Goal: Task Accomplishment & Management: Use online tool/utility

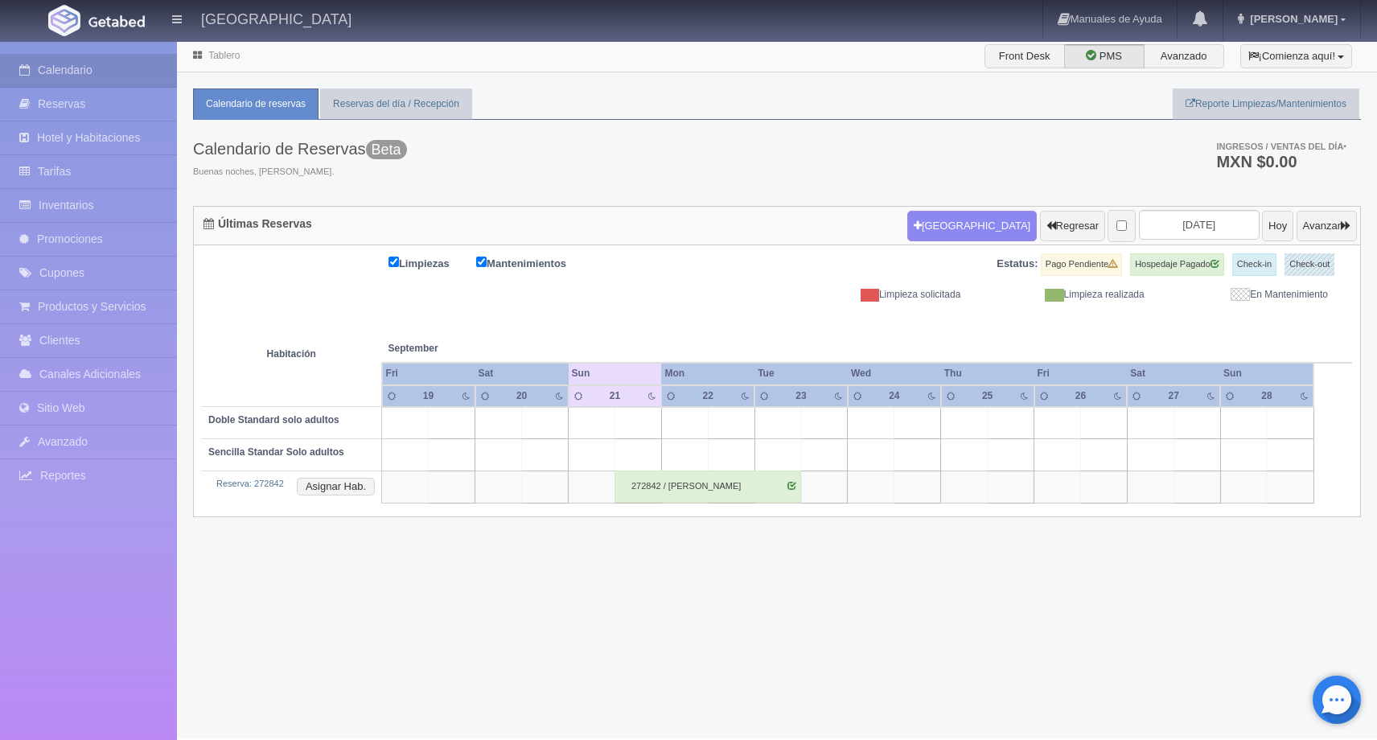
click at [689, 486] on div "272842 / [PERSON_NAME]" at bounding box center [707, 486] width 187 height 32
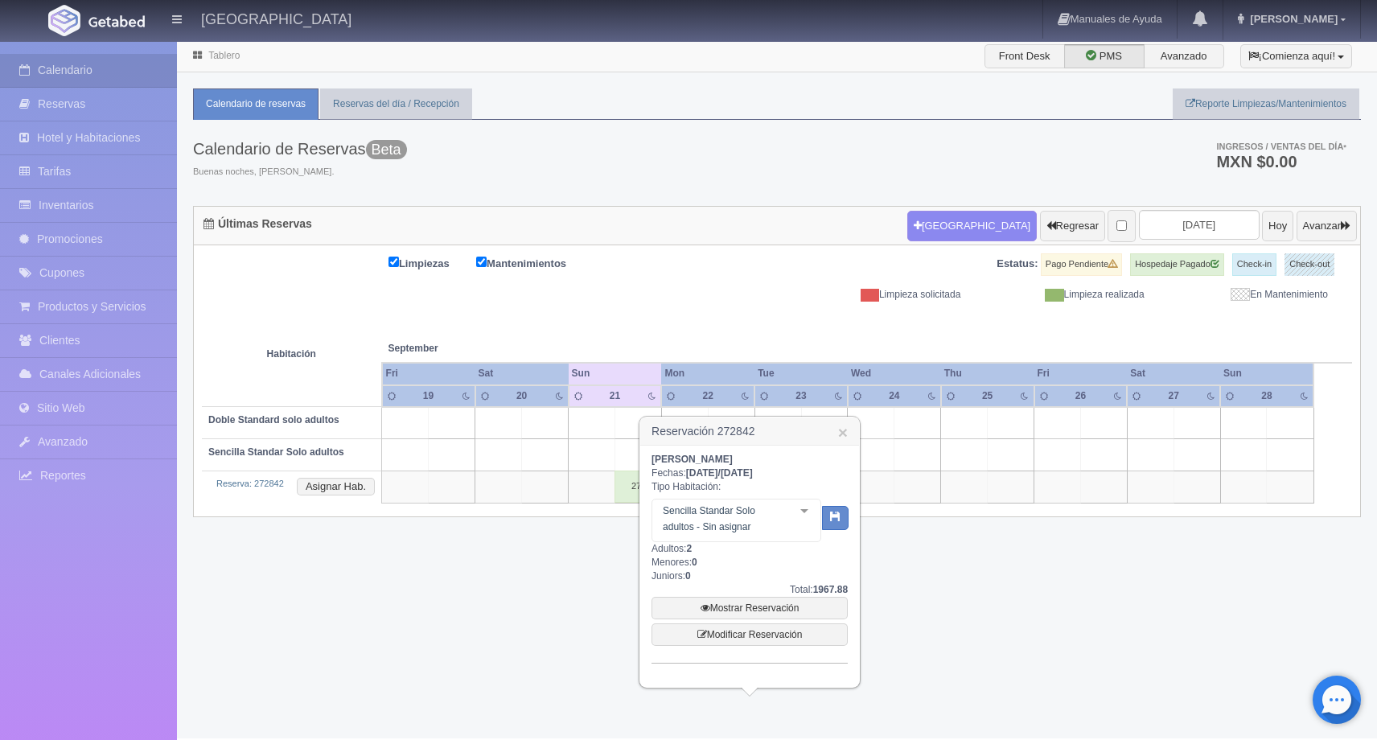
click at [947, 544] on div "Tablero Front Desk PMS Avanzado ¡Comienza aquí! Habitaciones y Reservas Limpiez…" at bounding box center [777, 389] width 1200 height 698
click at [634, 490] on div "272842 / [PERSON_NAME]" at bounding box center [707, 486] width 187 height 32
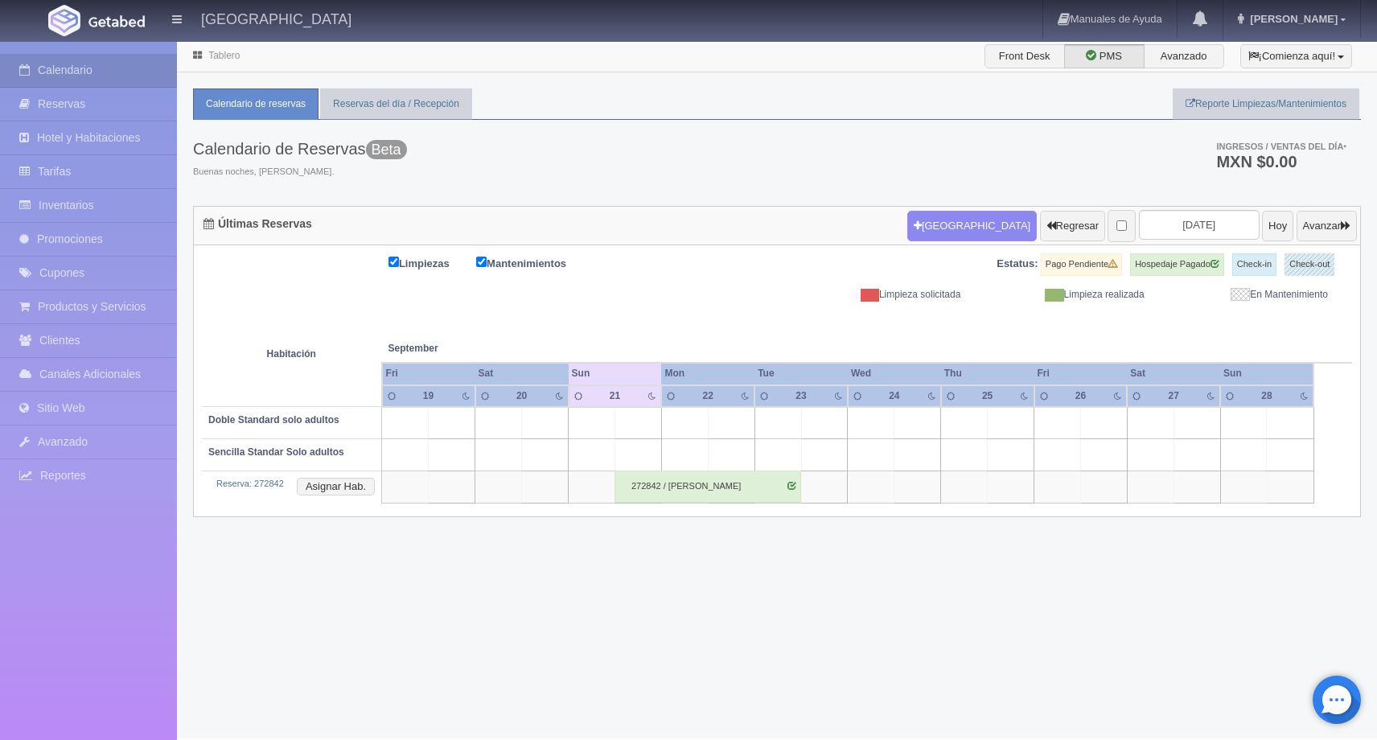
click at [1242, 297] on span at bounding box center [1239, 294] width 19 height 13
click at [1241, 297] on span at bounding box center [1239, 294] width 19 height 13
click at [1241, 294] on span at bounding box center [1239, 294] width 19 height 13
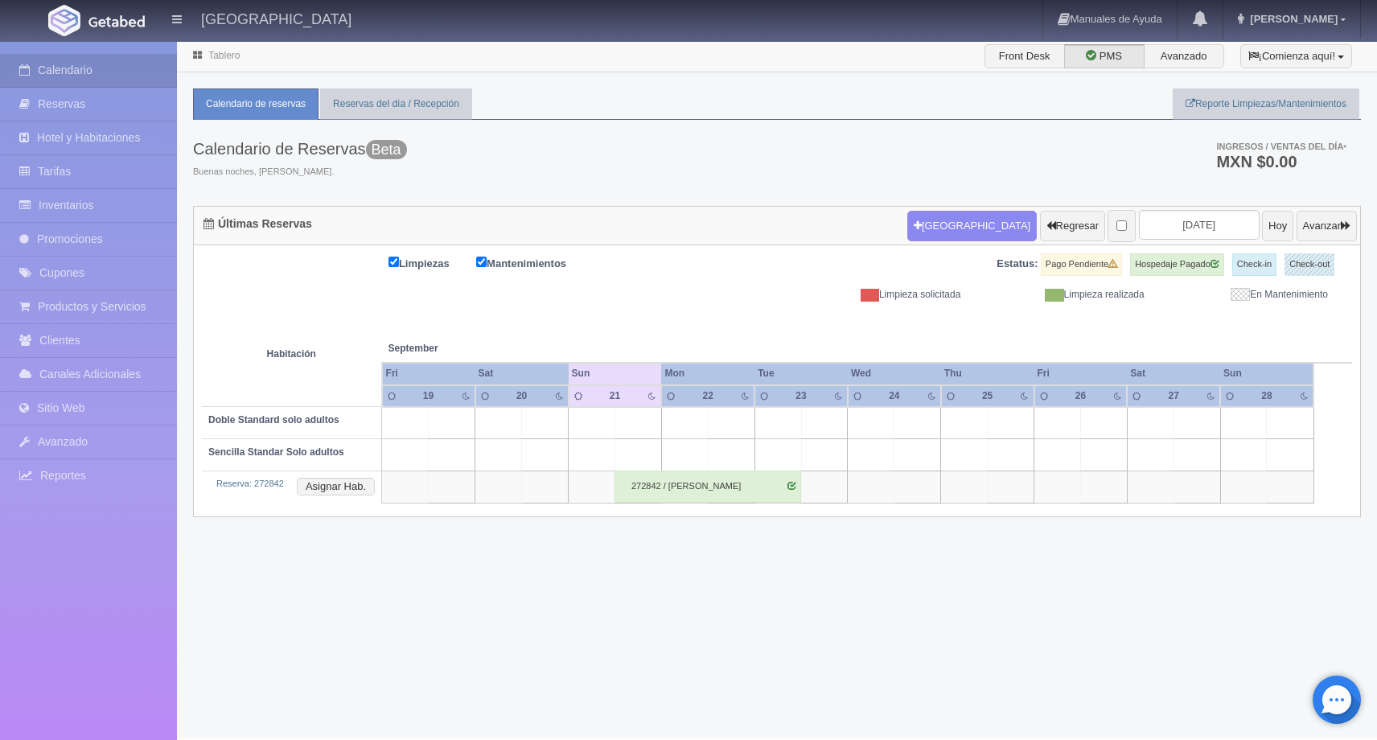
click at [1241, 294] on span at bounding box center [1239, 294] width 19 height 13
click at [1219, 101] on link "Reporte Limpiezas/Mantenimientos" at bounding box center [1265, 103] width 187 height 31
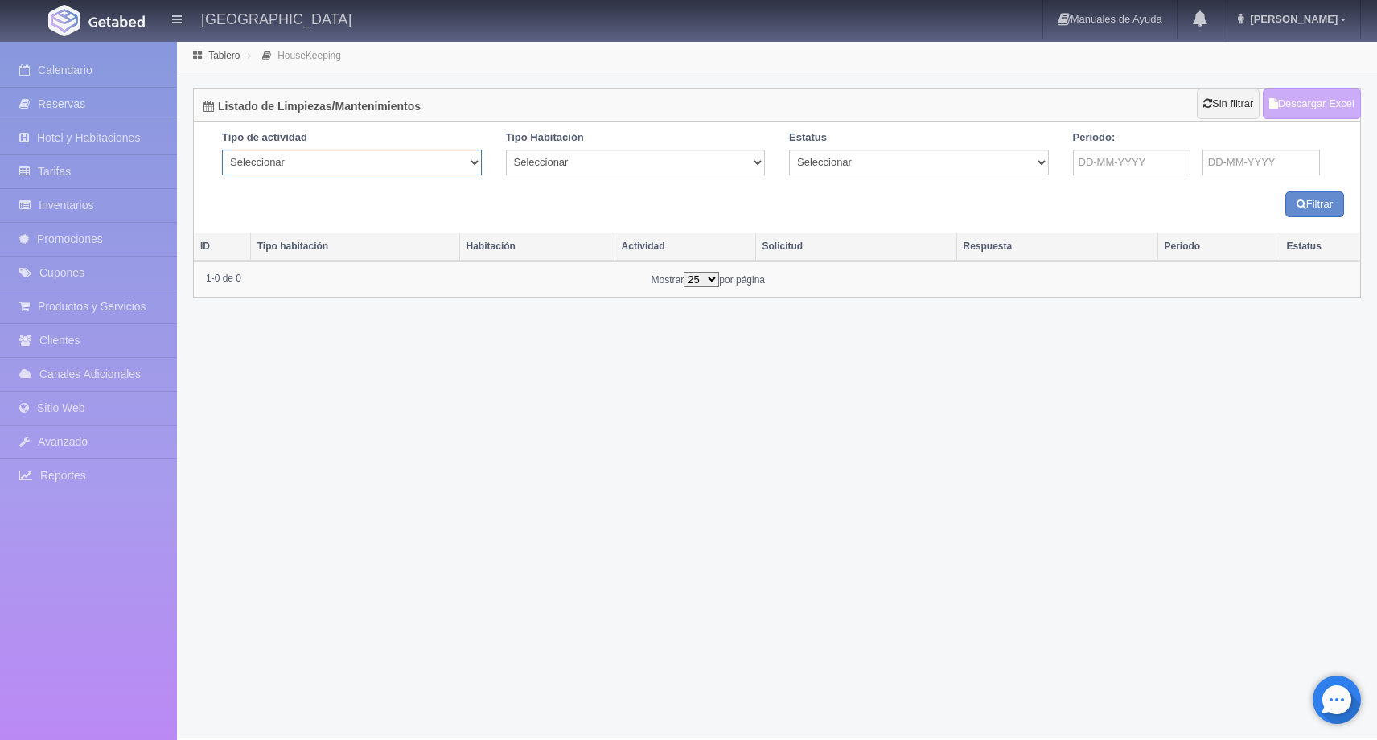
select select "Cleaning"
click option "Limpieza" at bounding box center [0, 0] width 0 height 0
select select "497"
click option "Doble Standard solo adultos" at bounding box center [0, 0] width 0 height 0
click option "Seleccionar" at bounding box center [0, 0] width 0 height 0
